Goal: Check status

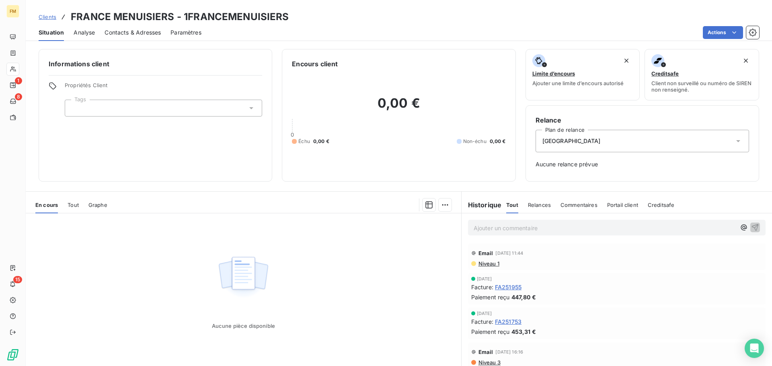
drag, startPoint x: 49, startPoint y: 18, endPoint x: 56, endPoint y: 23, distance: 8.1
click at [49, 18] on span "Clients" at bounding box center [48, 17] width 18 height 6
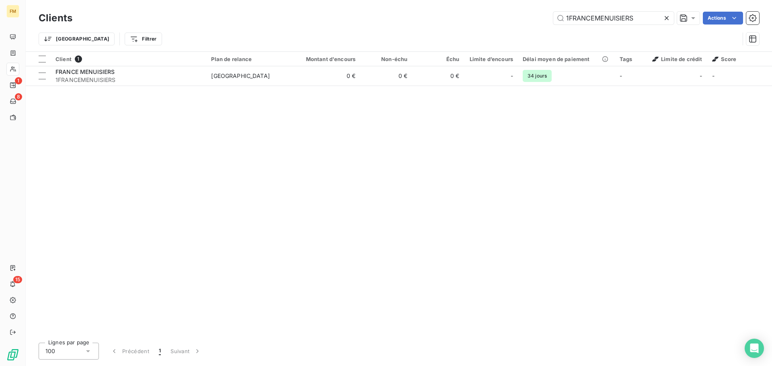
drag, startPoint x: 640, startPoint y: 19, endPoint x: 326, endPoint y: -31, distance: 318.1
click at [326, 0] on html "FM 1 8 15 Clients 1FRANCEMENUISIERS Actions Trier Filtrer Client 1 Plan de rela…" at bounding box center [386, 183] width 772 height 366
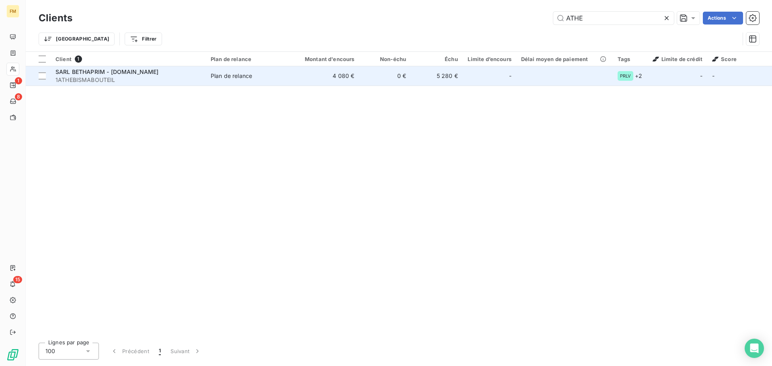
type input "ATHE"
click at [288, 73] on td "Plan de relance" at bounding box center [248, 75] width 84 height 19
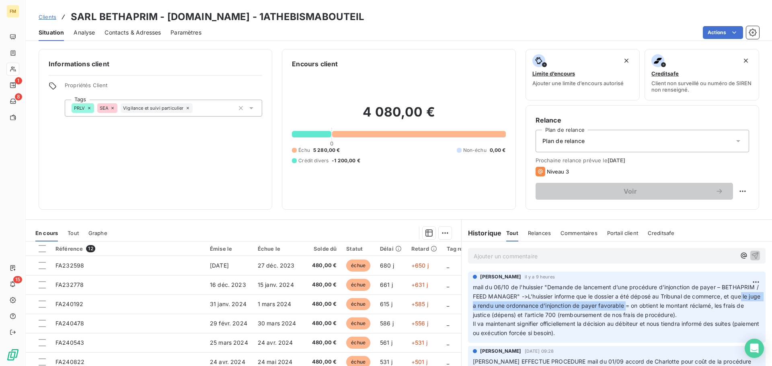
drag, startPoint x: 693, startPoint y: 307, endPoint x: 519, endPoint y: 308, distance: 174.6
click at [519, 308] on span "mail du 06/10 de l'huissier "Demande de lancement d’une procédure d’injonction …" at bounding box center [617, 310] width 289 height 53
copy span "le juge a rendu une ordonnance d’injonction de payer favorable"
